Goal: Task Accomplishment & Management: Manage account settings

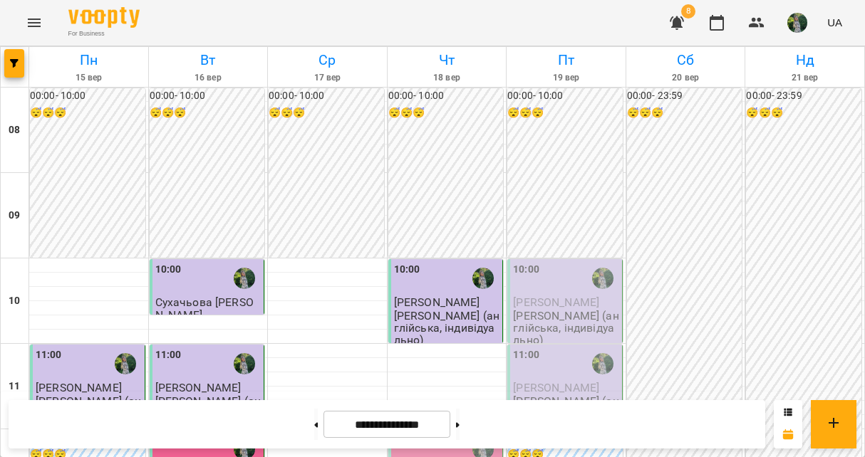
scroll to position [146, 0]
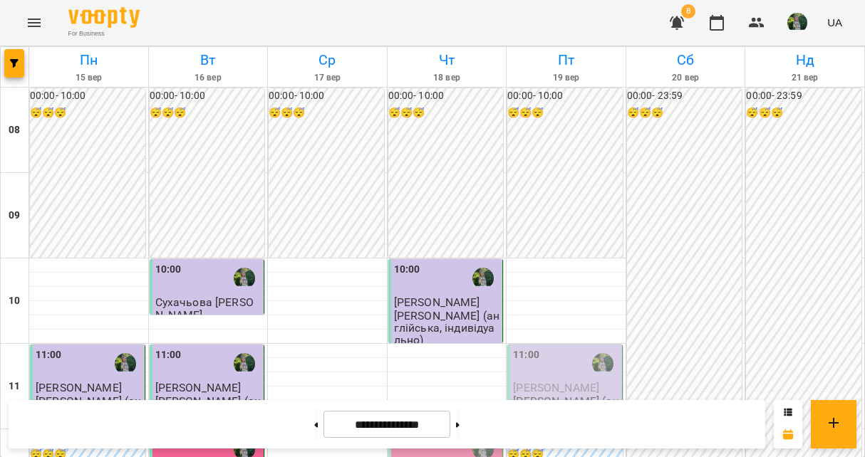
scroll to position [917, 0]
click at [460, 428] on button at bounding box center [458, 424] width 4 height 31
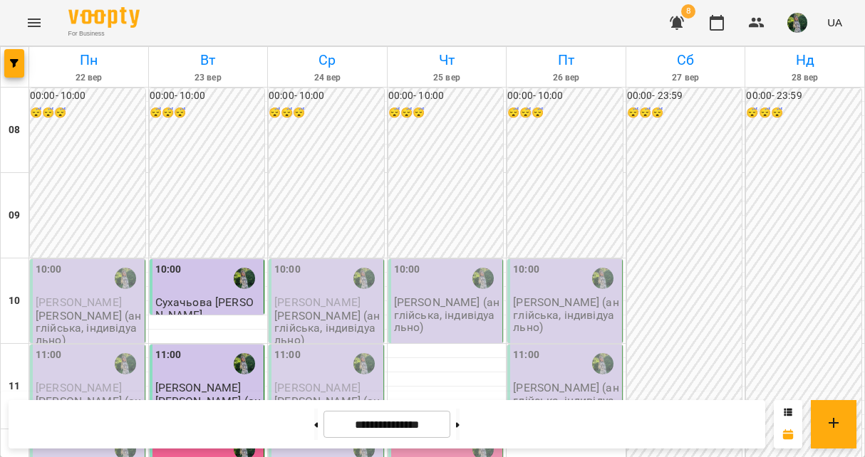
scroll to position [282, 0]
click at [314, 415] on button at bounding box center [316, 424] width 4 height 31
type input "**********"
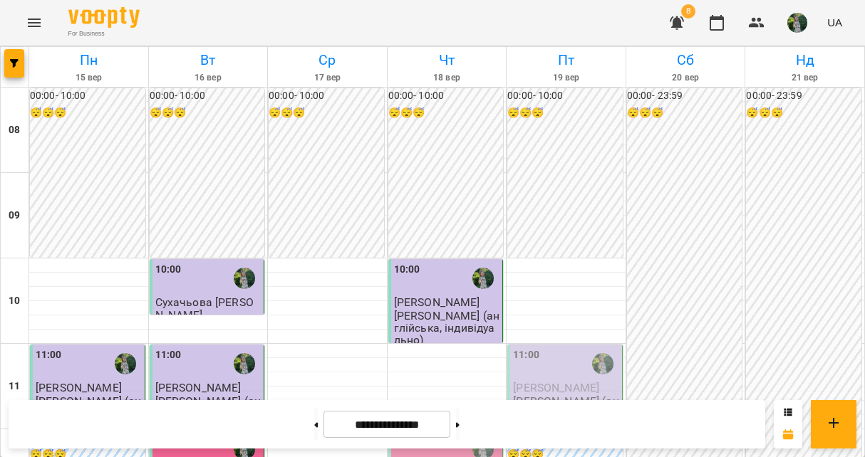
scroll to position [211, 0]
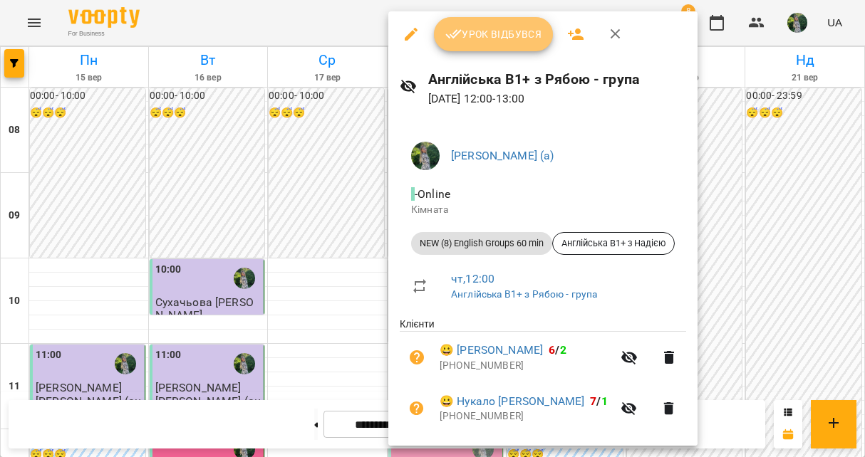
click at [507, 30] on span "Урок відбувся" at bounding box center [493, 34] width 97 height 17
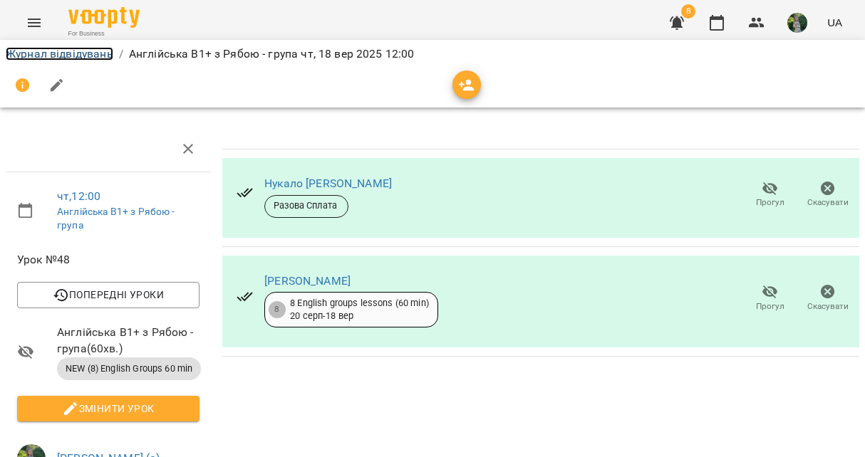
click at [68, 56] on link "Журнал відвідувань" at bounding box center [60, 54] width 108 height 14
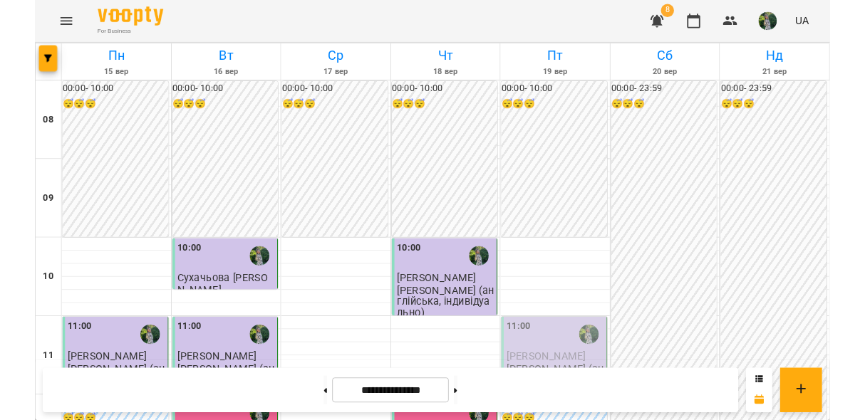
scroll to position [311, 0]
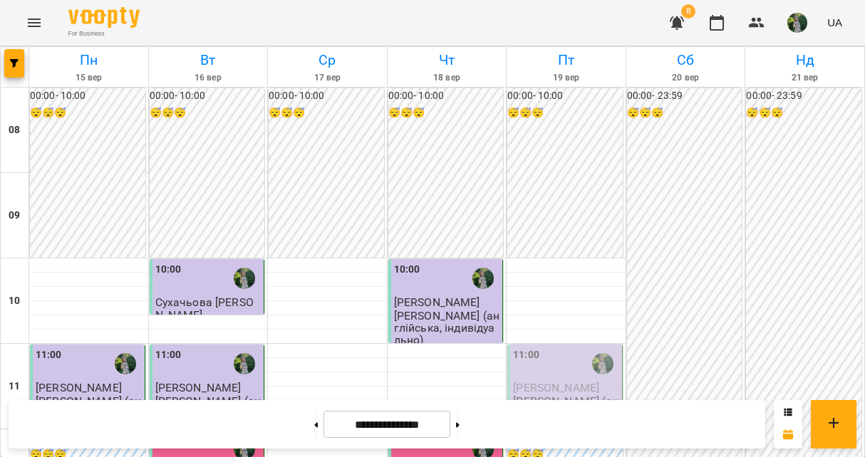
click at [691, 11] on span "8" at bounding box center [688, 11] width 14 height 14
click at [684, 17] on icon "button" at bounding box center [676, 22] width 17 height 17
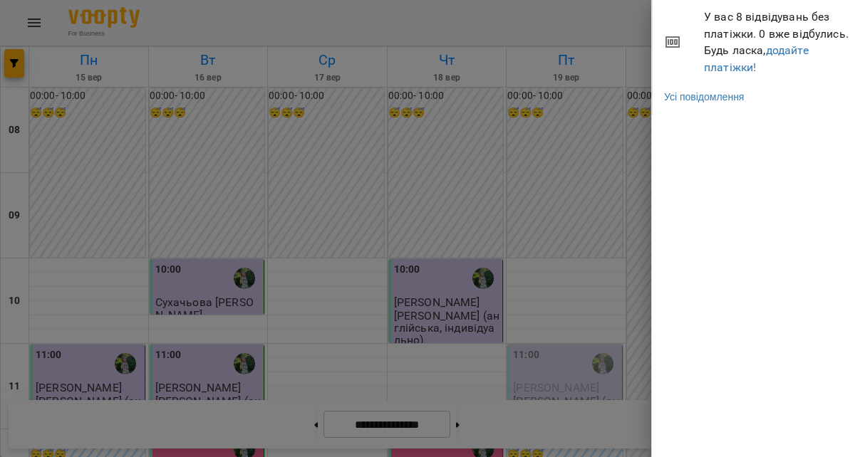
click at [571, 20] on div at bounding box center [432, 228] width 865 height 457
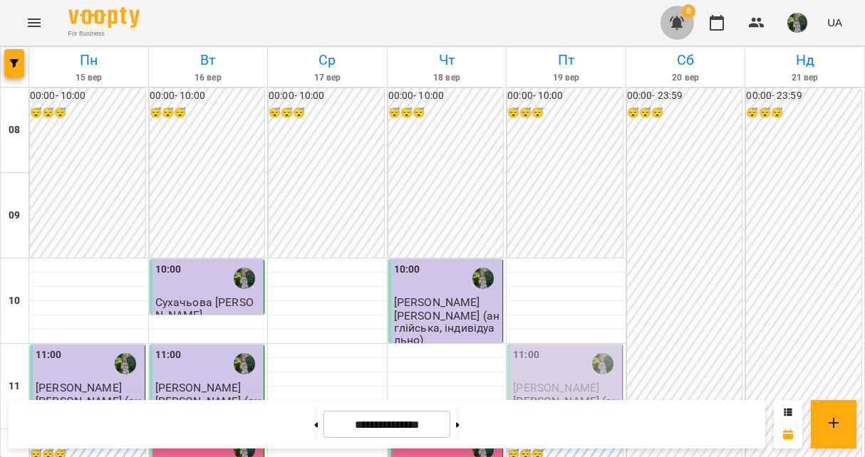
click at [677, 21] on icon "button" at bounding box center [677, 23] width 14 height 14
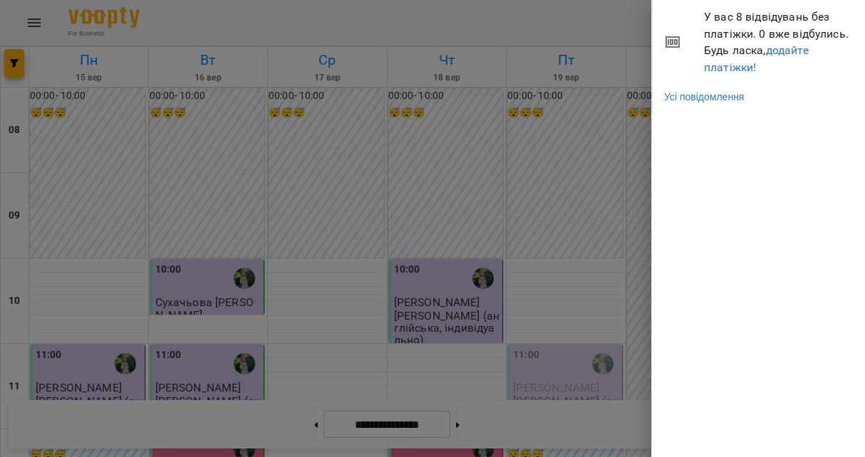
click at [537, 42] on div at bounding box center [432, 228] width 865 height 457
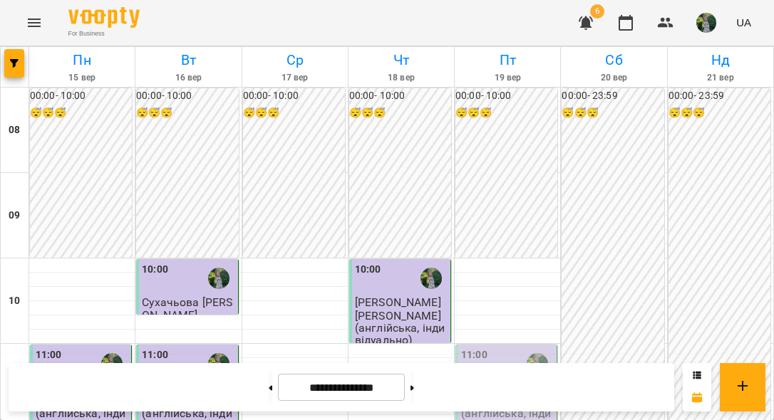
scroll to position [0, 0]
click at [703, 12] on button "button" at bounding box center [706, 22] width 37 height 37
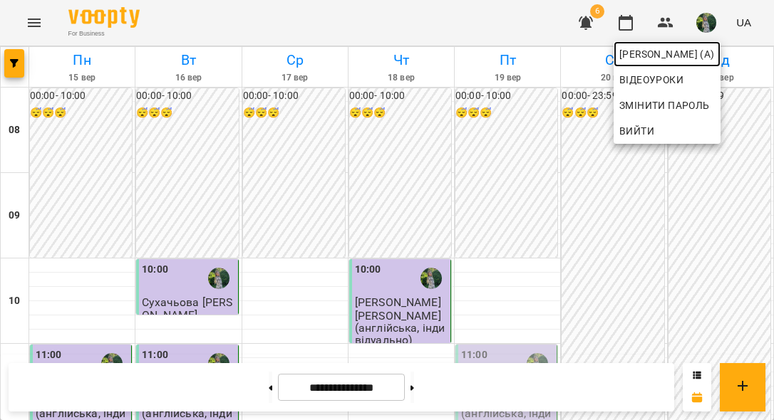
click at [713, 48] on span "[PERSON_NAME] (а)" at bounding box center [666, 54] width 95 height 17
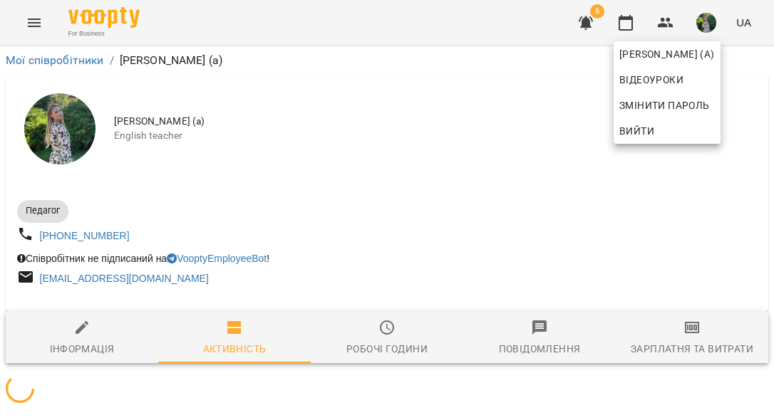
click at [688, 344] on div at bounding box center [387, 210] width 774 height 420
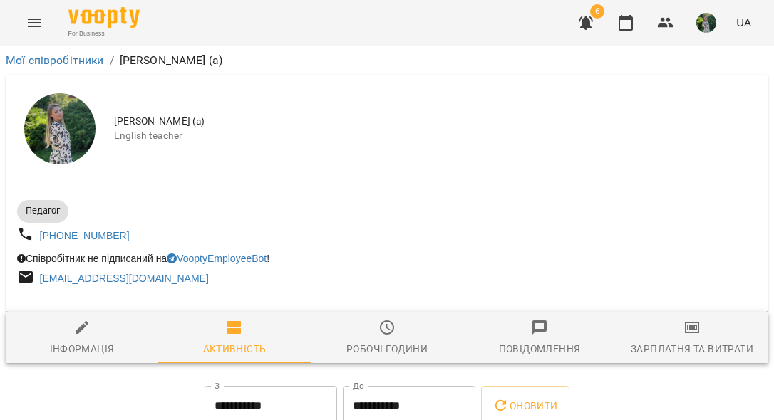
click at [708, 332] on span "Зарплатня та Витрати" at bounding box center [691, 338] width 135 height 38
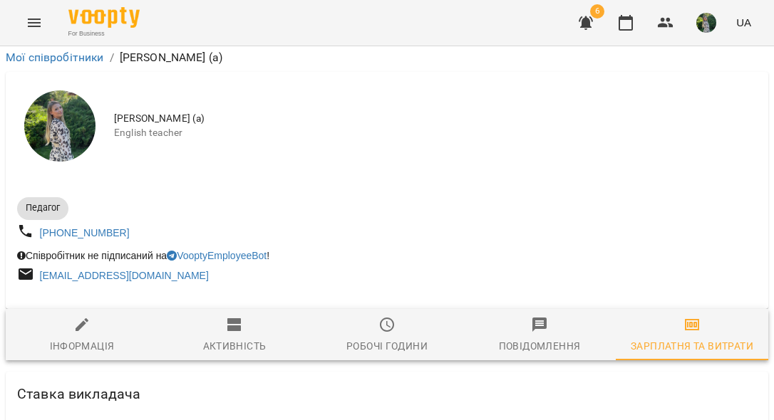
scroll to position [1635, 0]
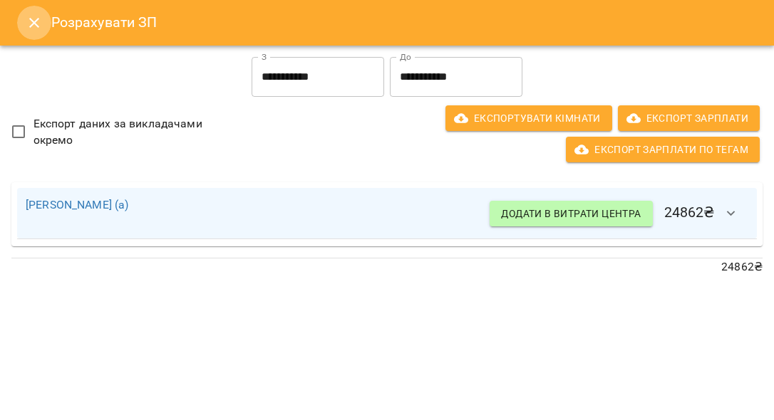
click at [31, 24] on icon "Close" at bounding box center [34, 22] width 17 height 17
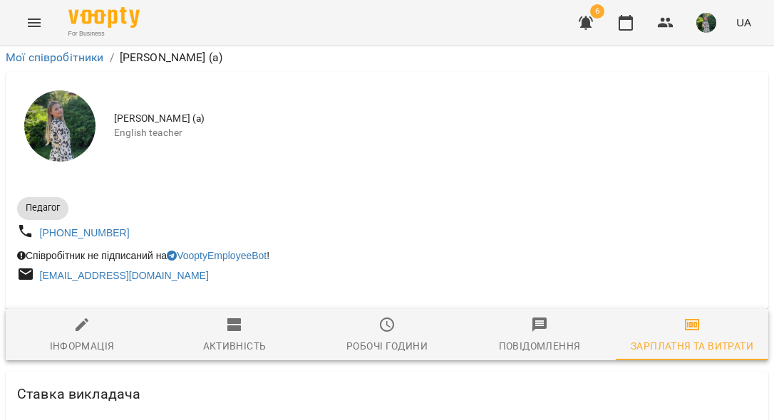
scroll to position [0, 0]
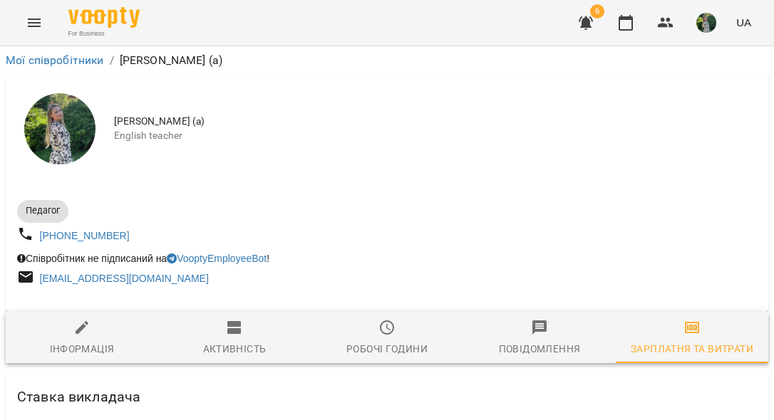
click at [38, 24] on icon "Menu" at bounding box center [34, 22] width 17 height 17
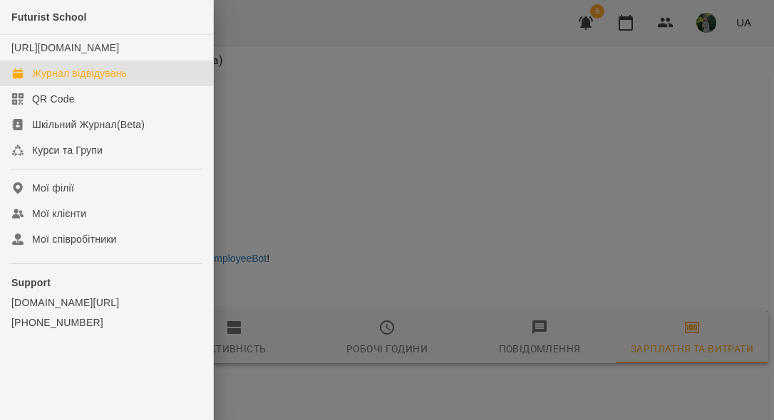
click at [44, 81] on div "Журнал відвідувань" at bounding box center [79, 73] width 95 height 14
